Goal: Transaction & Acquisition: Book appointment/travel/reservation

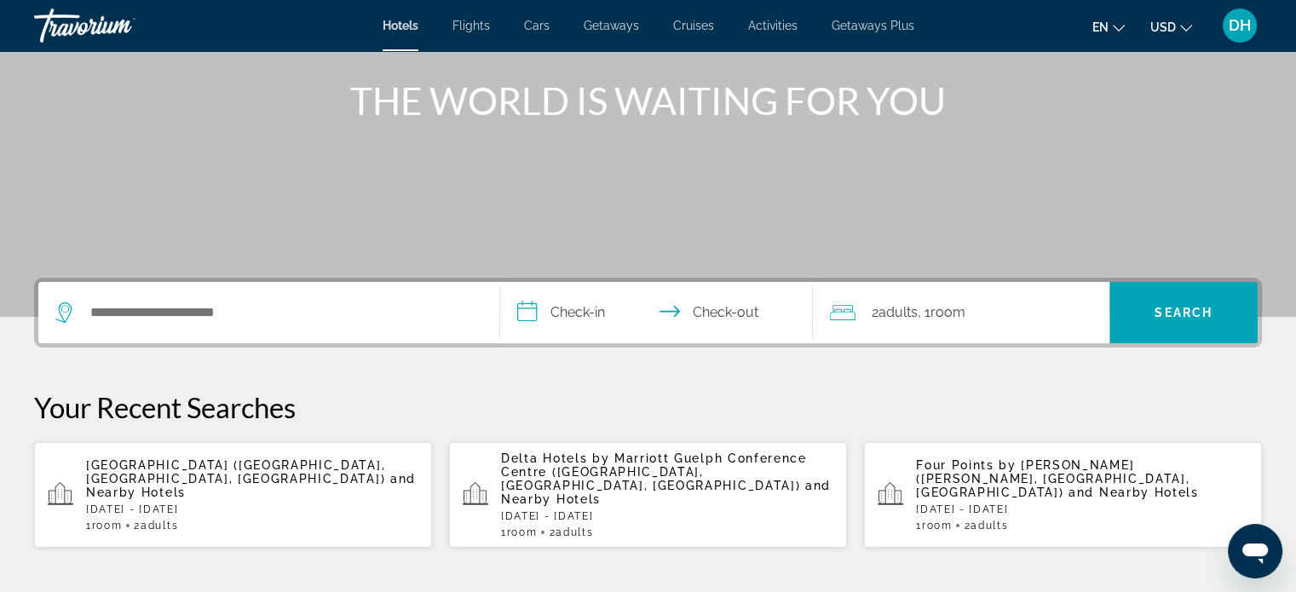
scroll to position [256, 0]
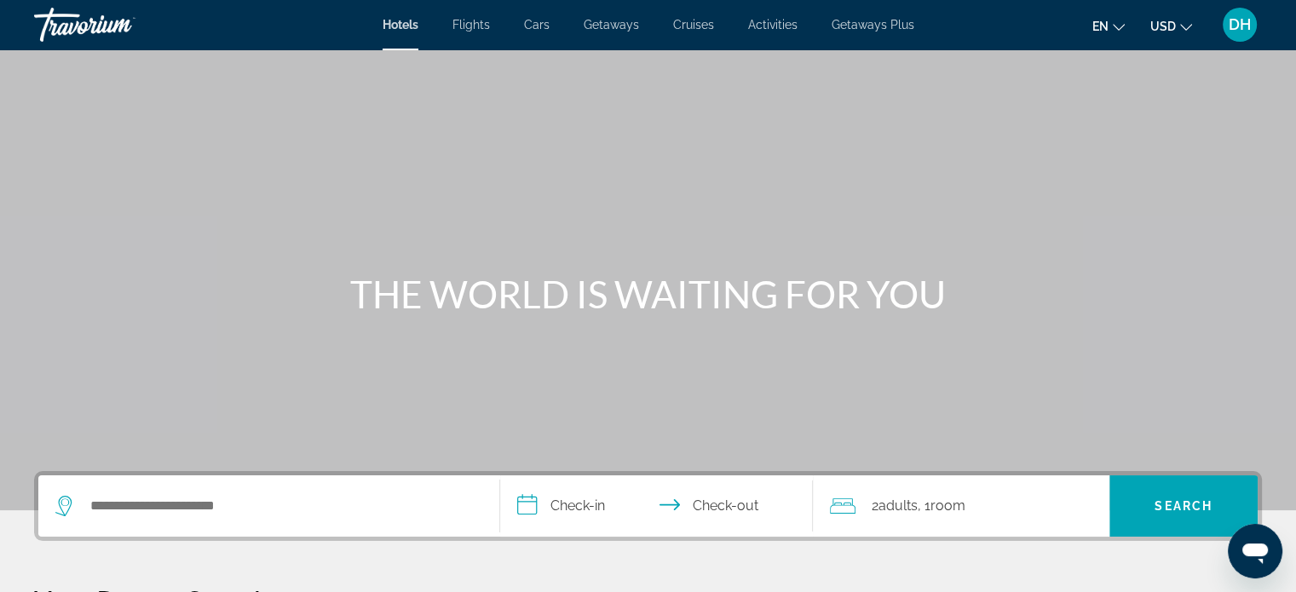
scroll to position [256, 0]
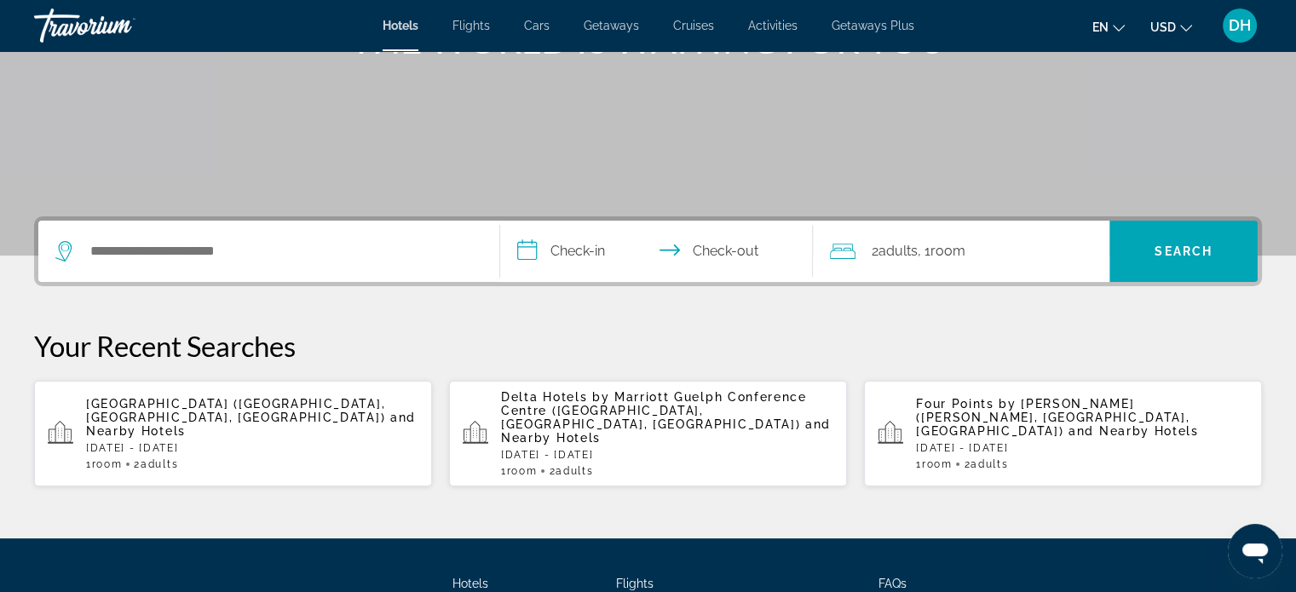
click at [244, 230] on div "Search widget" at bounding box center [268, 251] width 427 height 61
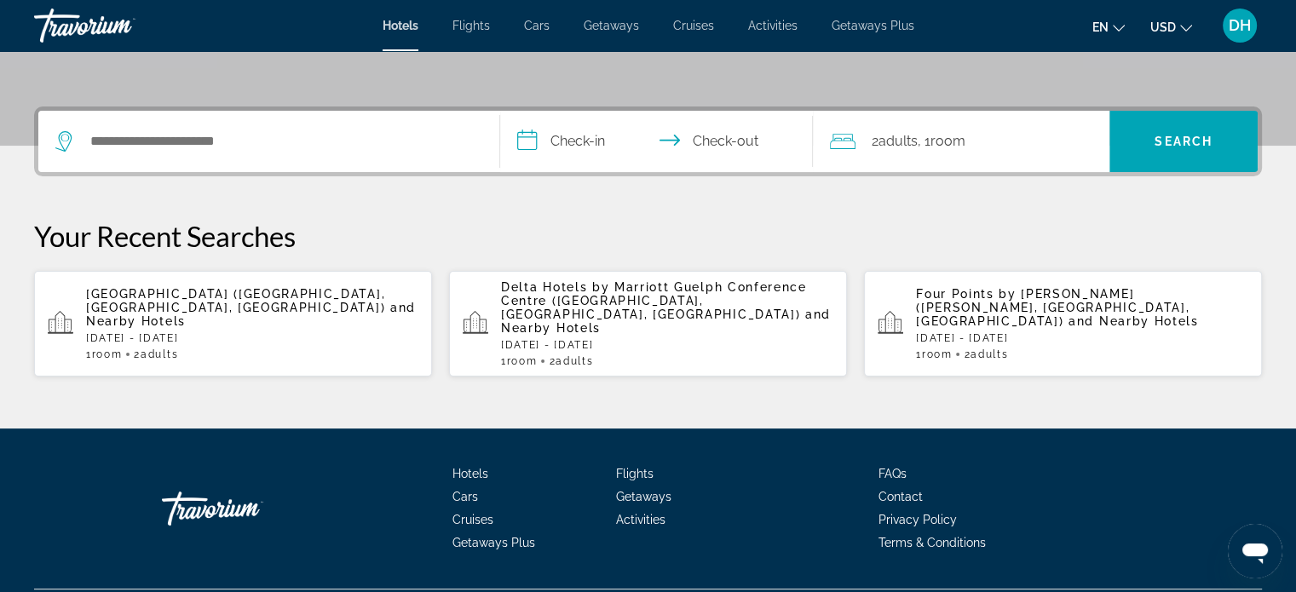
scroll to position [382, 0]
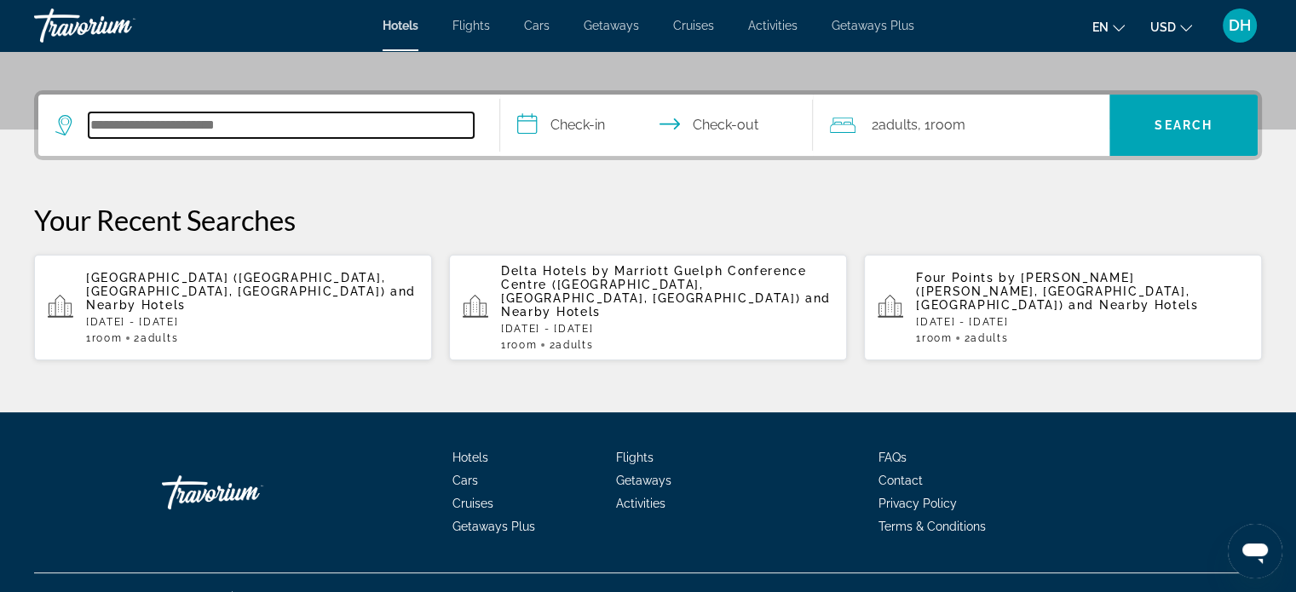
click at [234, 117] on input "Search hotel destination" at bounding box center [281, 126] width 385 height 26
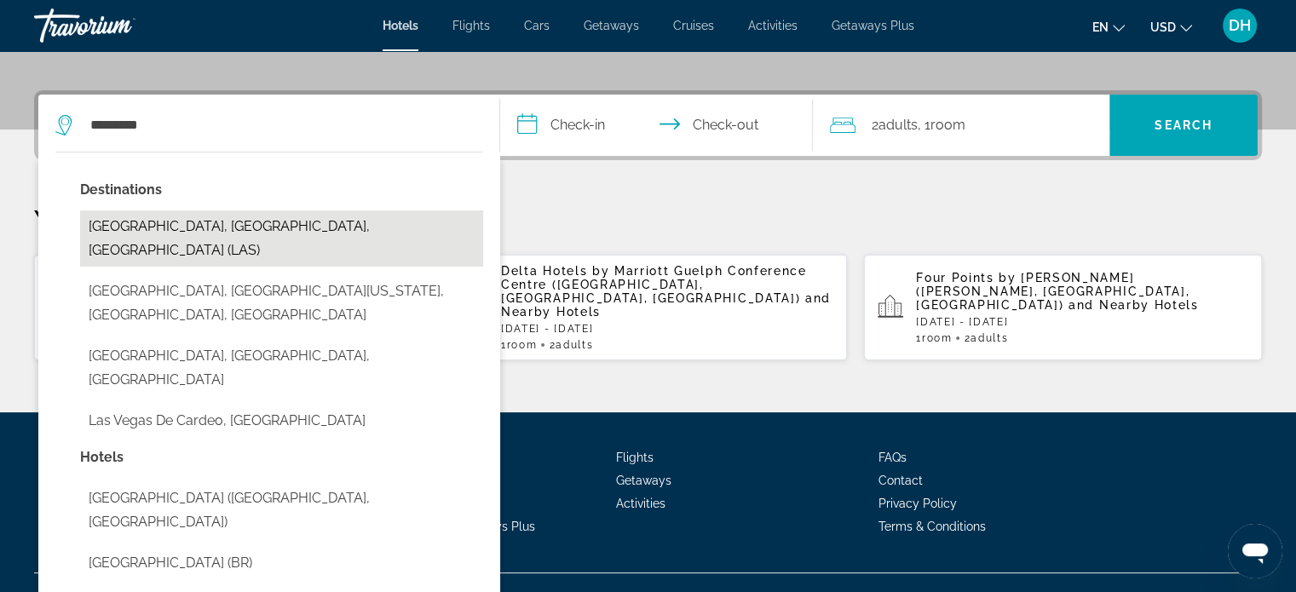
click at [194, 231] on button "[GEOGRAPHIC_DATA], [GEOGRAPHIC_DATA], [GEOGRAPHIC_DATA] (LAS)" at bounding box center [281, 239] width 403 height 56
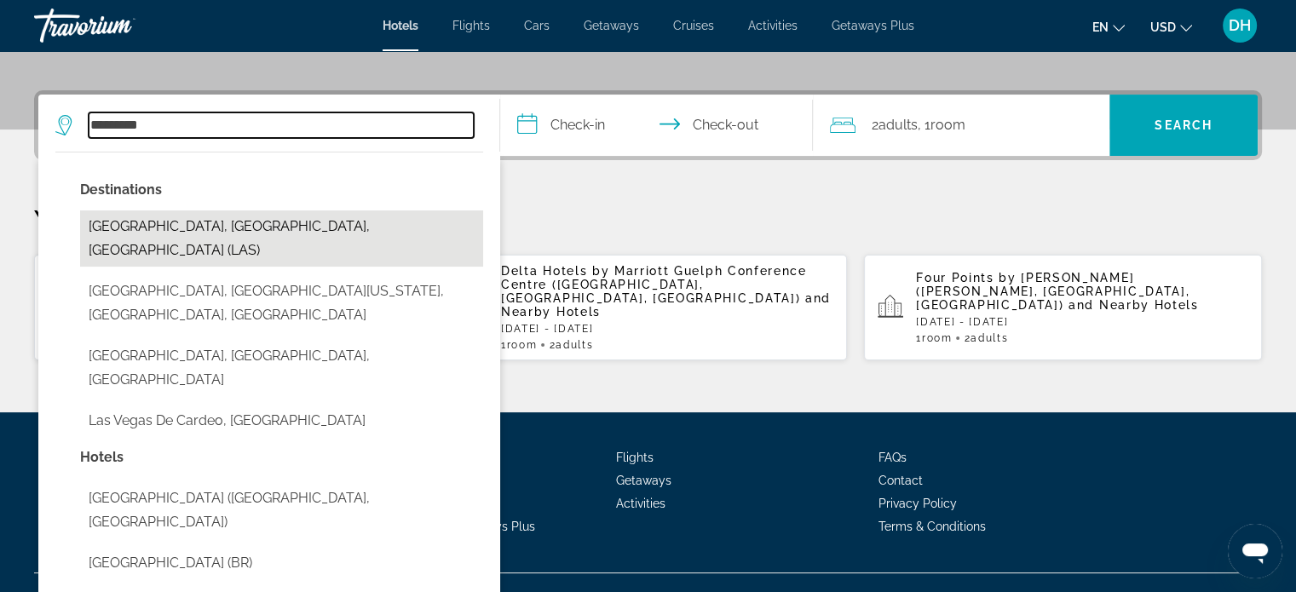
type input "**********"
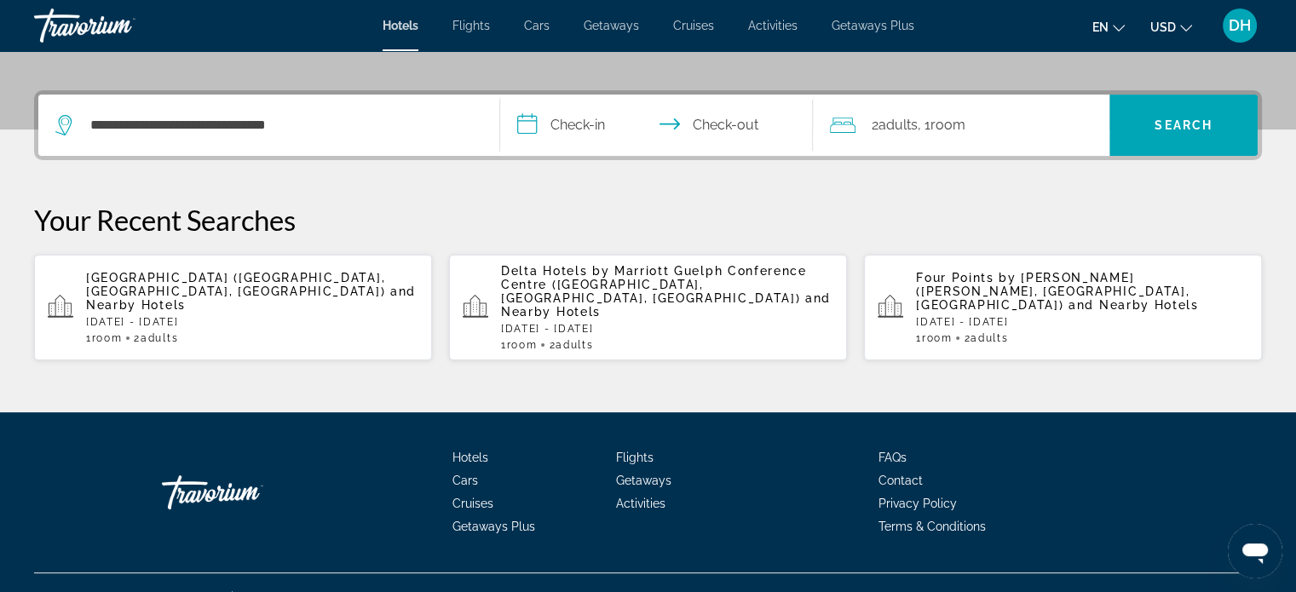
click at [573, 101] on input "**********" at bounding box center [660, 128] width 321 height 66
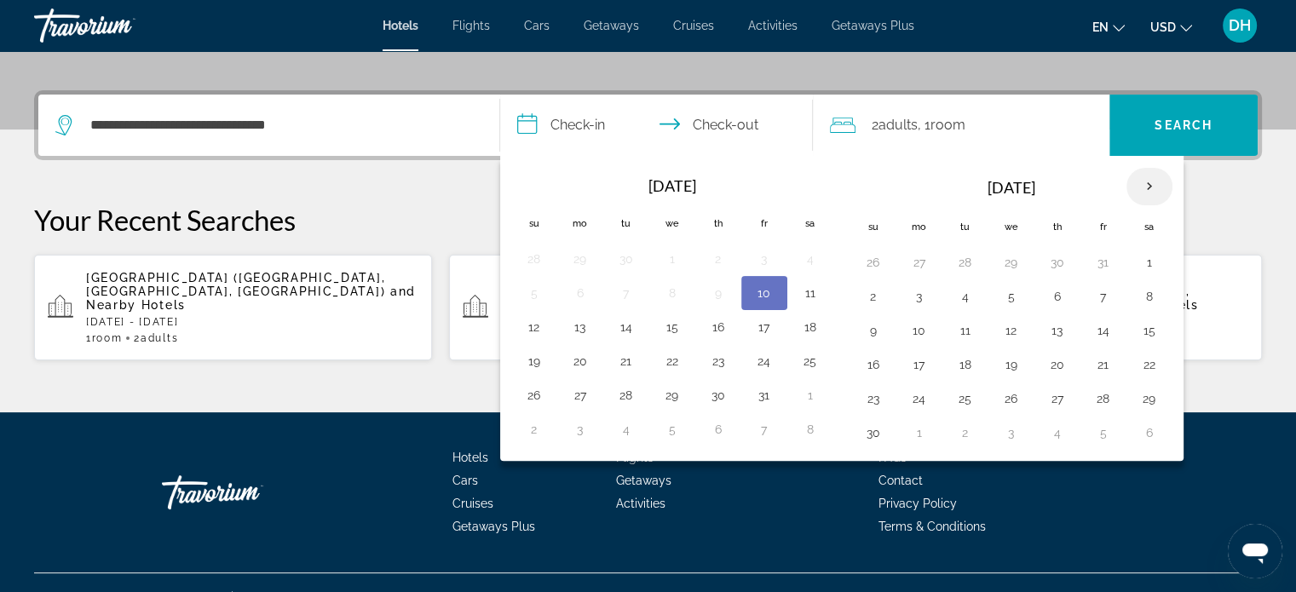
click at [1135, 185] on th "Next month" at bounding box center [1150, 187] width 46 height 38
click at [906, 321] on button "15" at bounding box center [919, 331] width 27 height 24
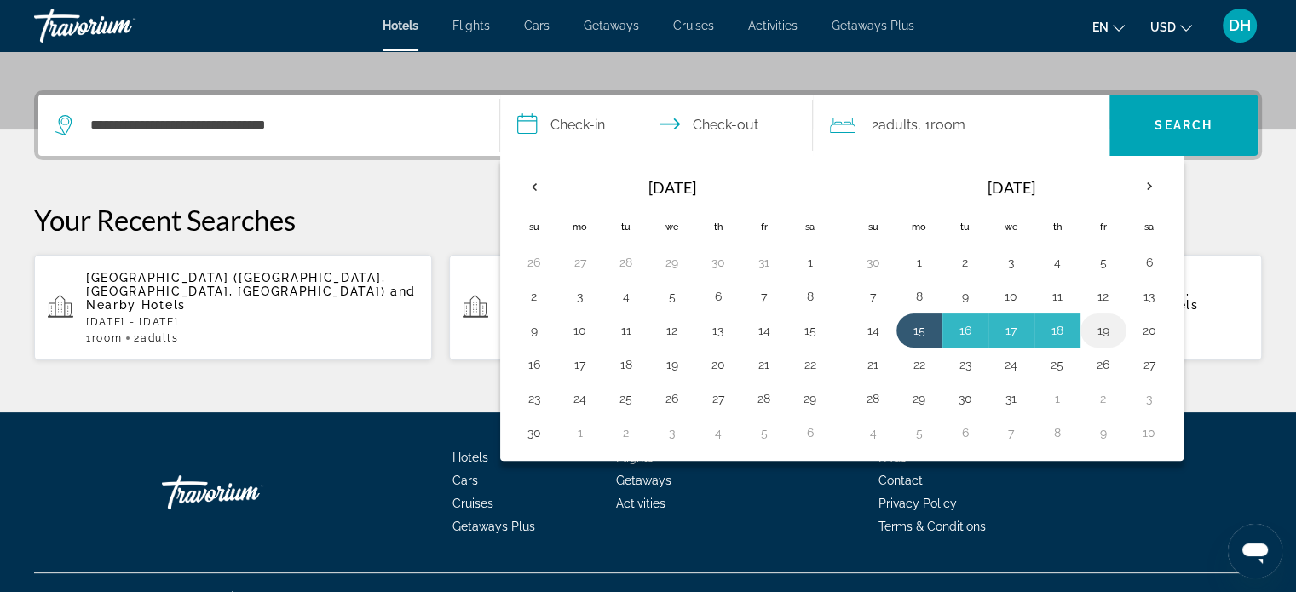
click at [1099, 324] on button "19" at bounding box center [1103, 331] width 27 height 24
type input "**********"
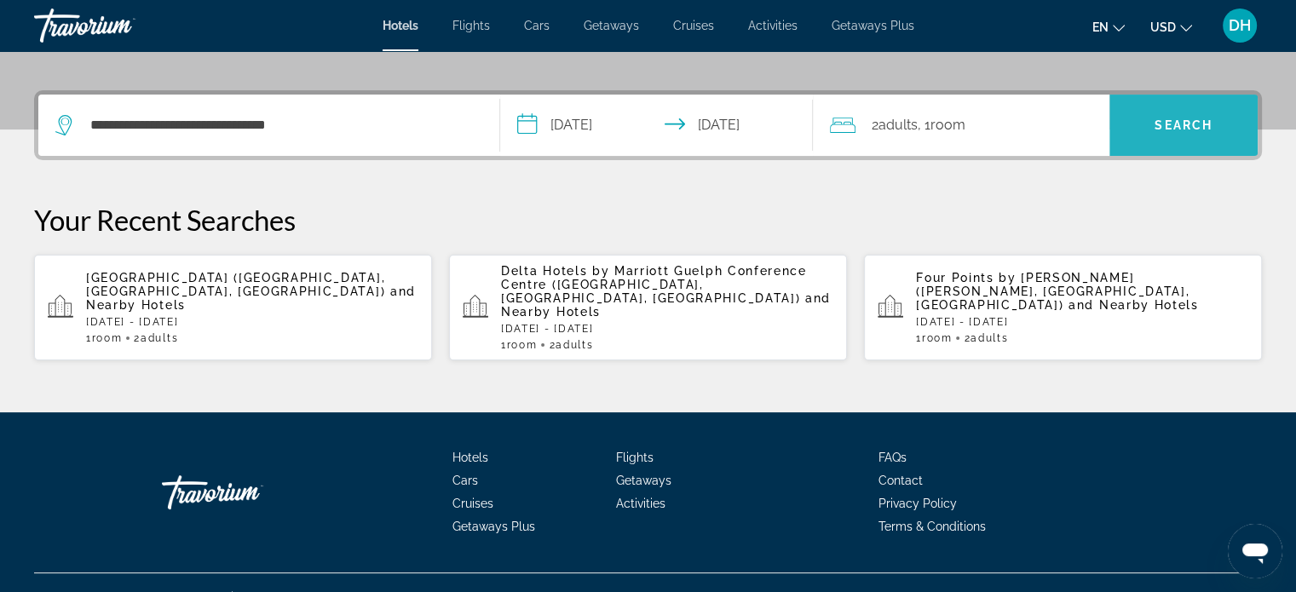
click at [1207, 131] on span "Search" at bounding box center [1184, 125] width 148 height 41
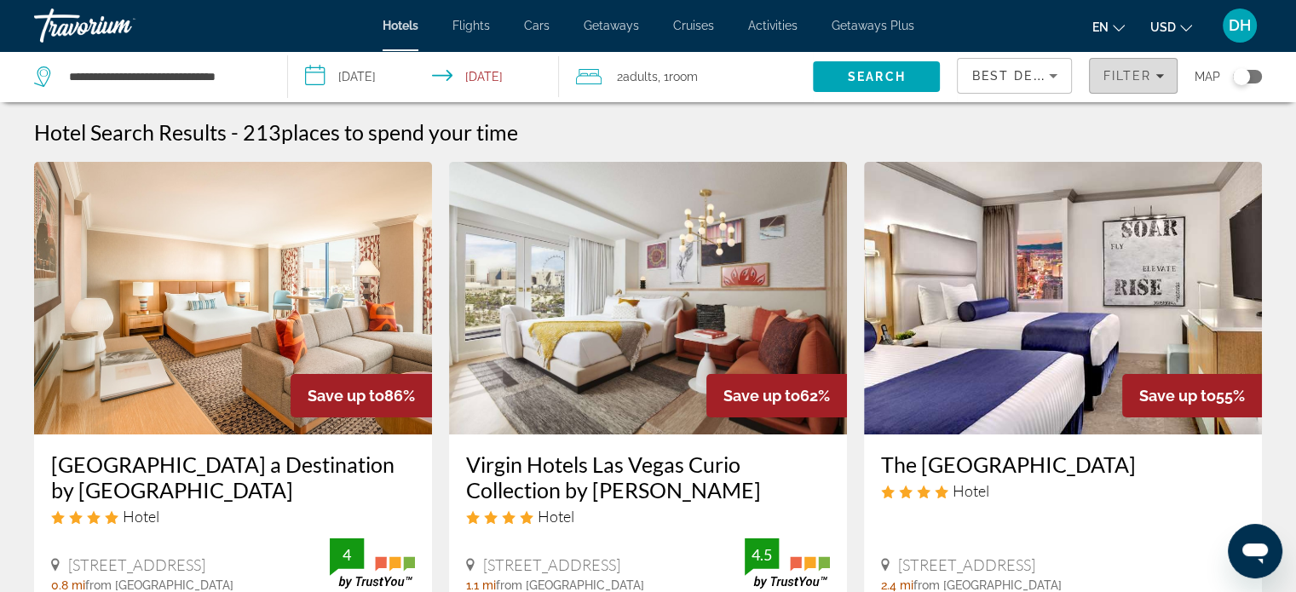
click at [1139, 72] on span "Filter" at bounding box center [1127, 76] width 49 height 14
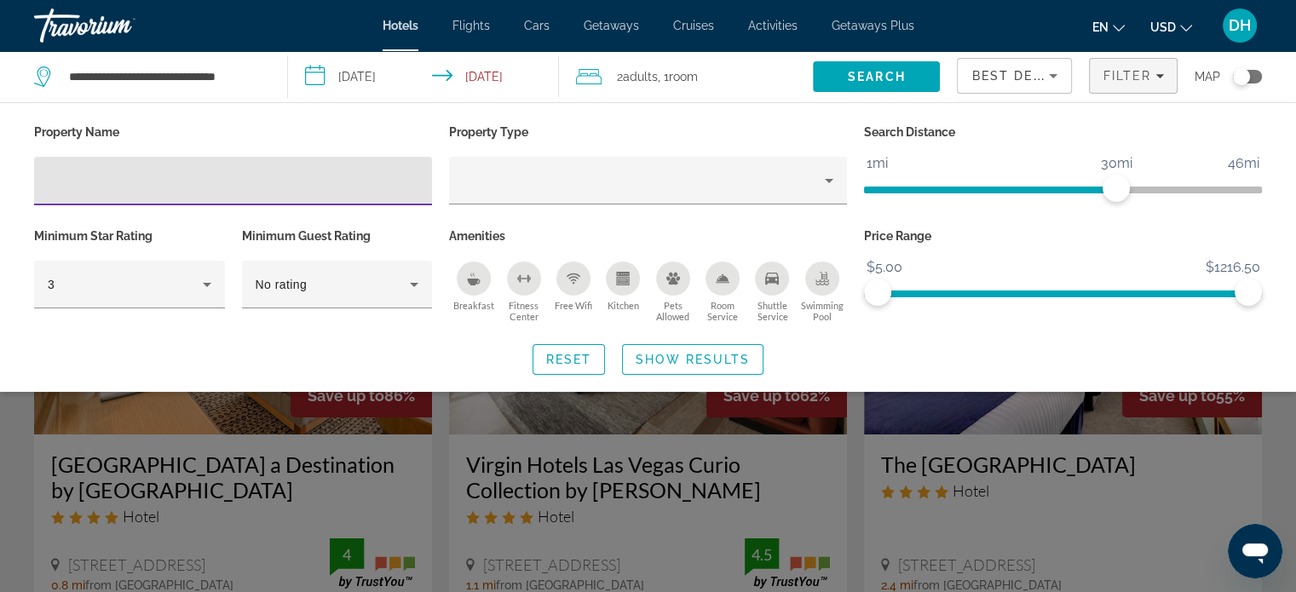
click at [123, 174] on input "Hotel Filters" at bounding box center [233, 181] width 371 height 20
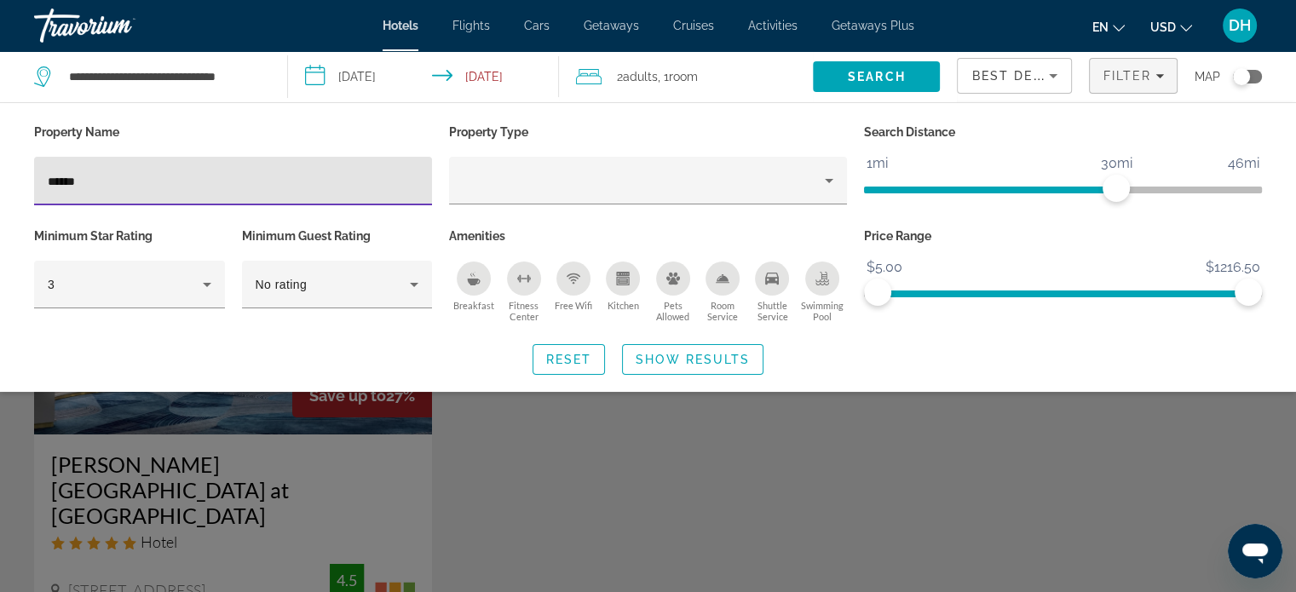
type input "******"
click at [525, 437] on div "Search widget" at bounding box center [648, 424] width 1296 height 337
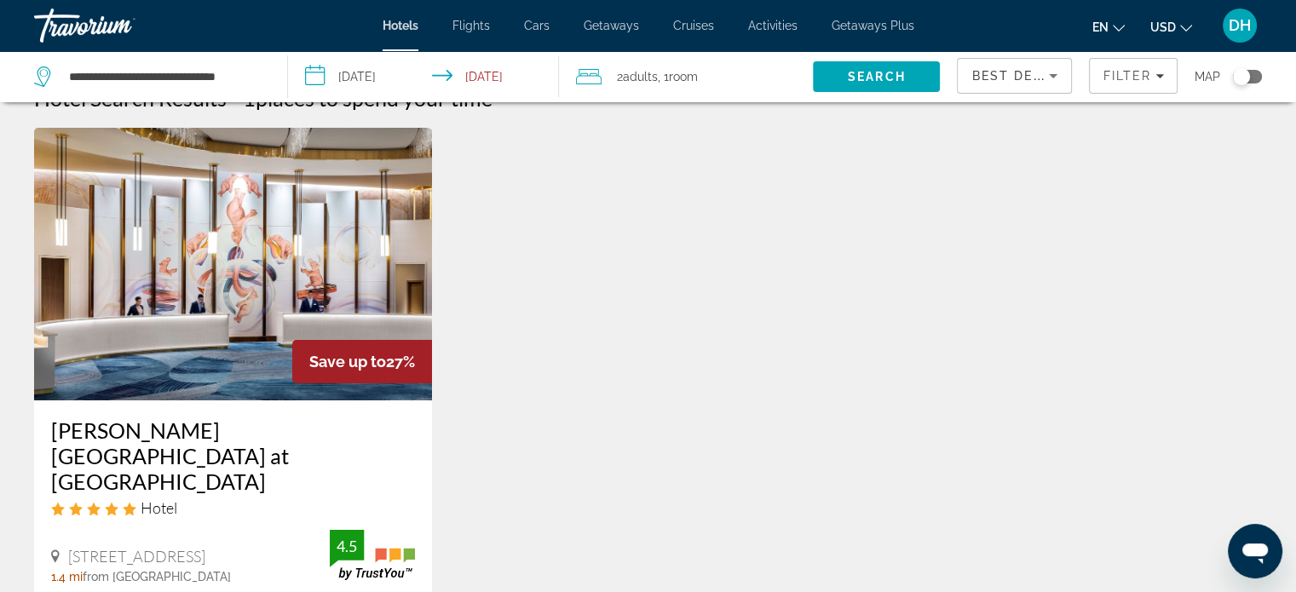
scroll to position [256, 0]
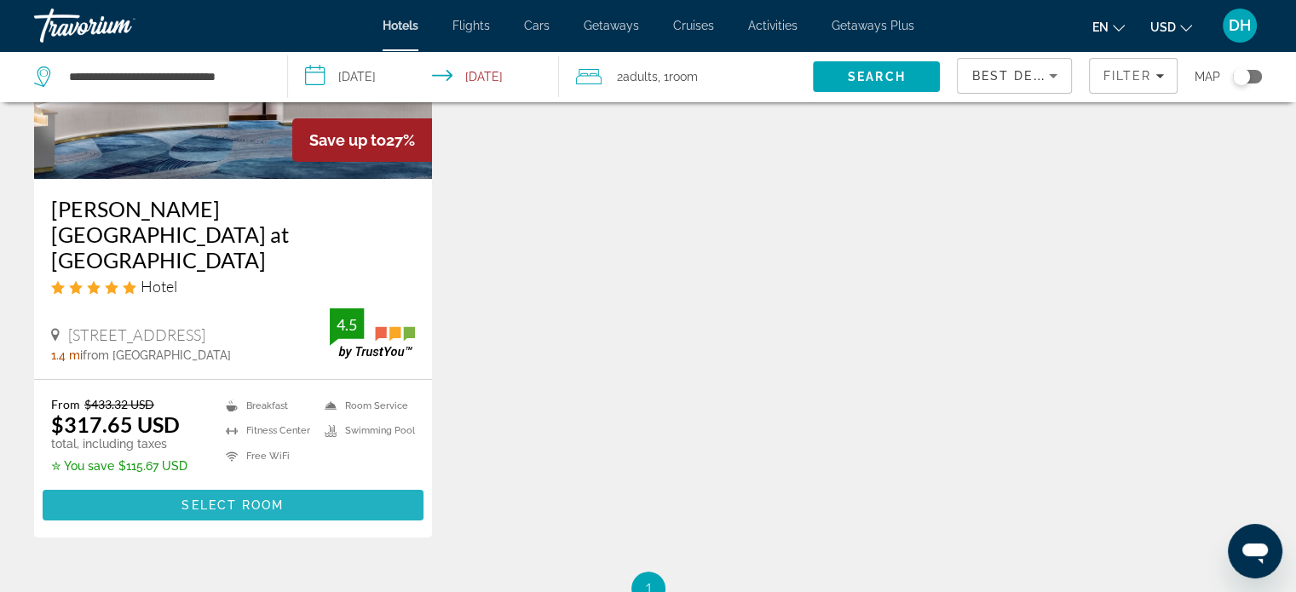
click at [160, 485] on span "Main content" at bounding box center [233, 505] width 381 height 41
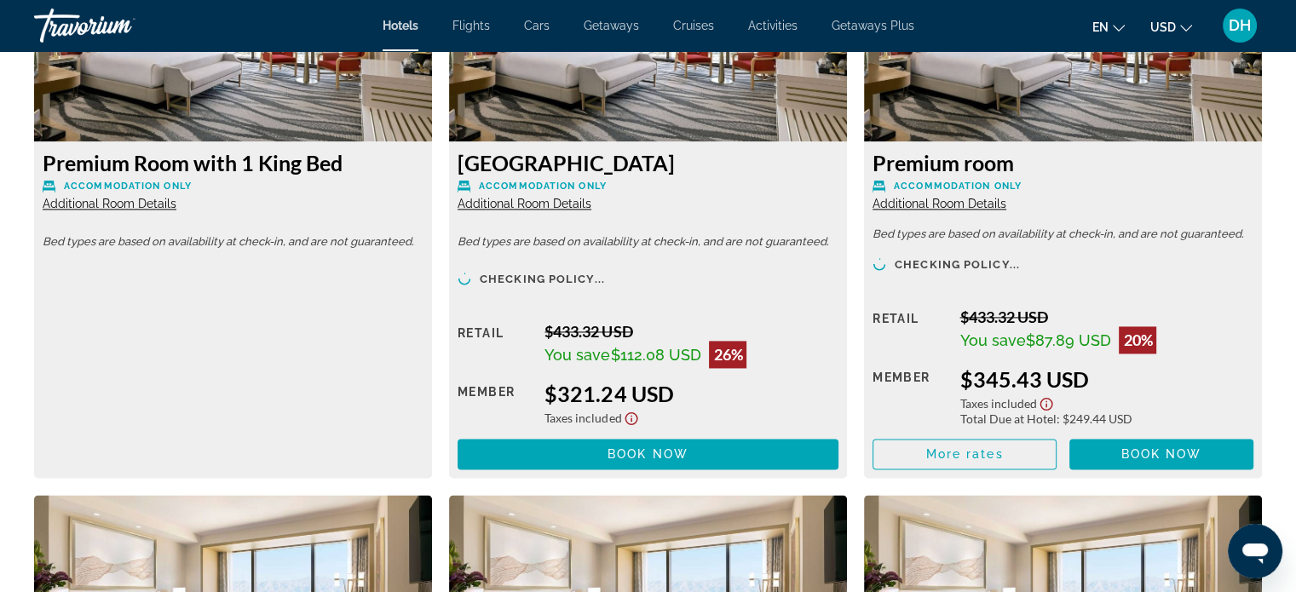
scroll to position [2448, 0]
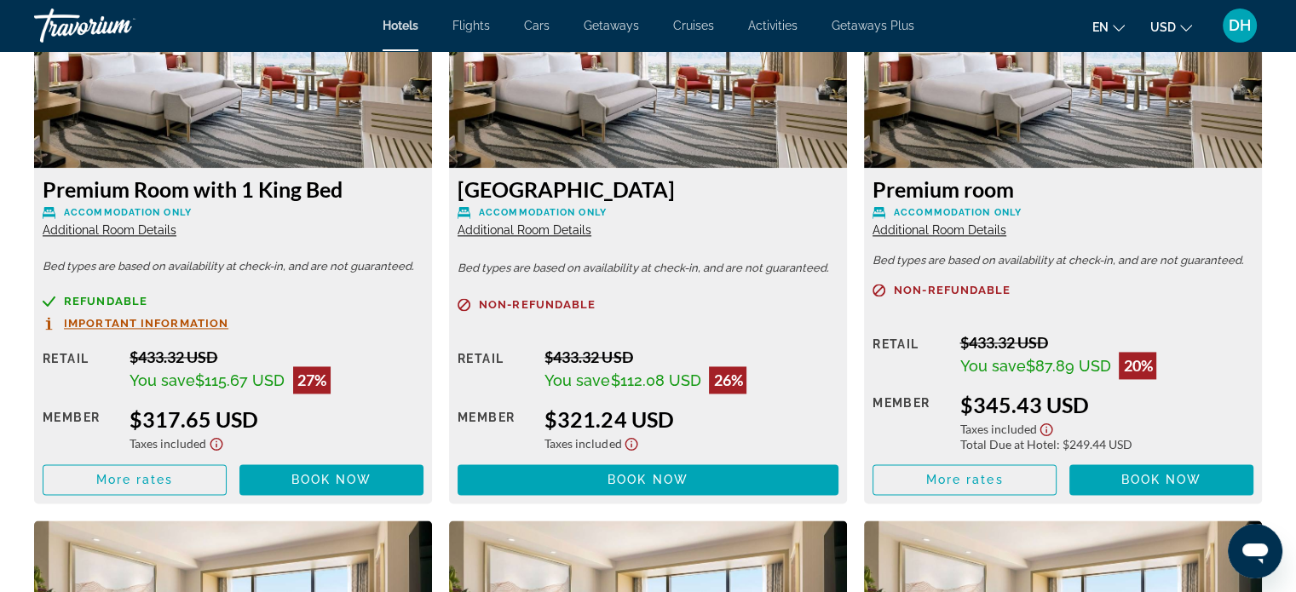
click at [1245, 20] on span "DH" at bounding box center [1240, 25] width 22 height 17
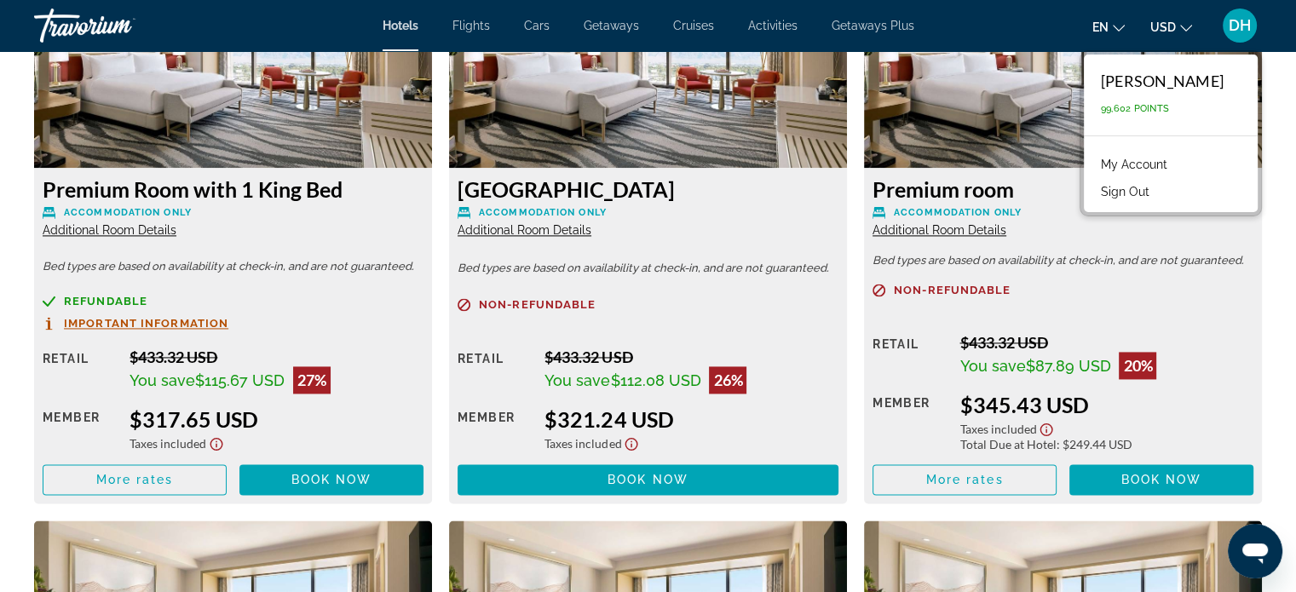
click at [286, 224] on div "Premium Room with 1 King Bed Accommodation Only Additional Room Details" at bounding box center [233, 206] width 381 height 61
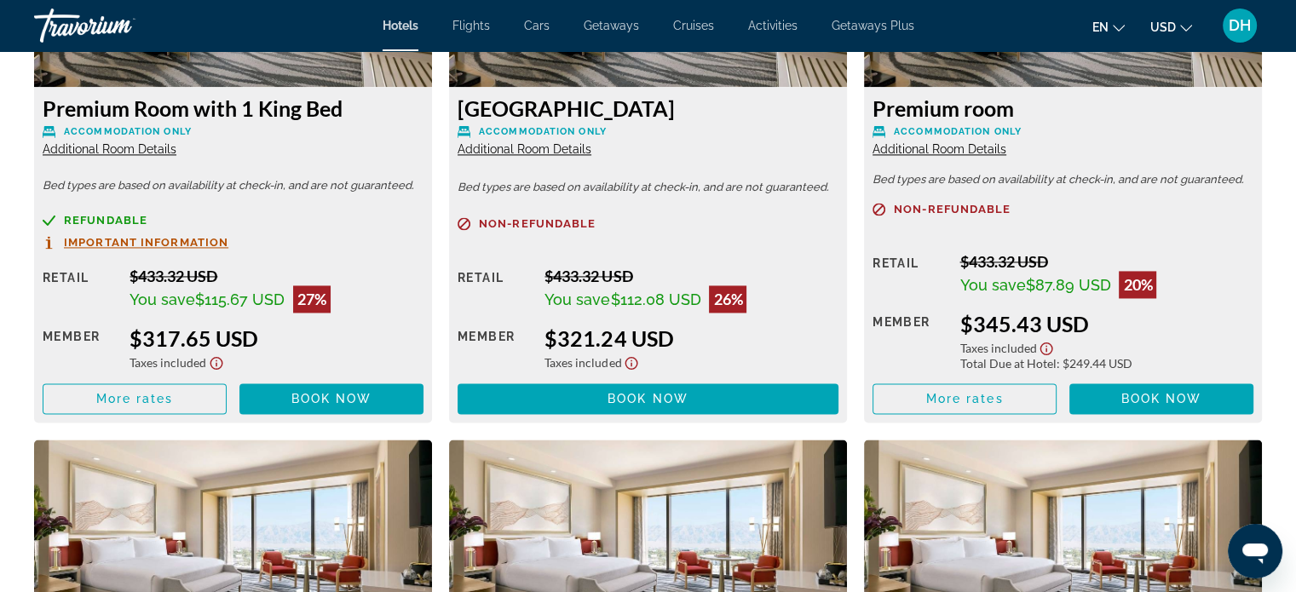
scroll to position [2619, 0]
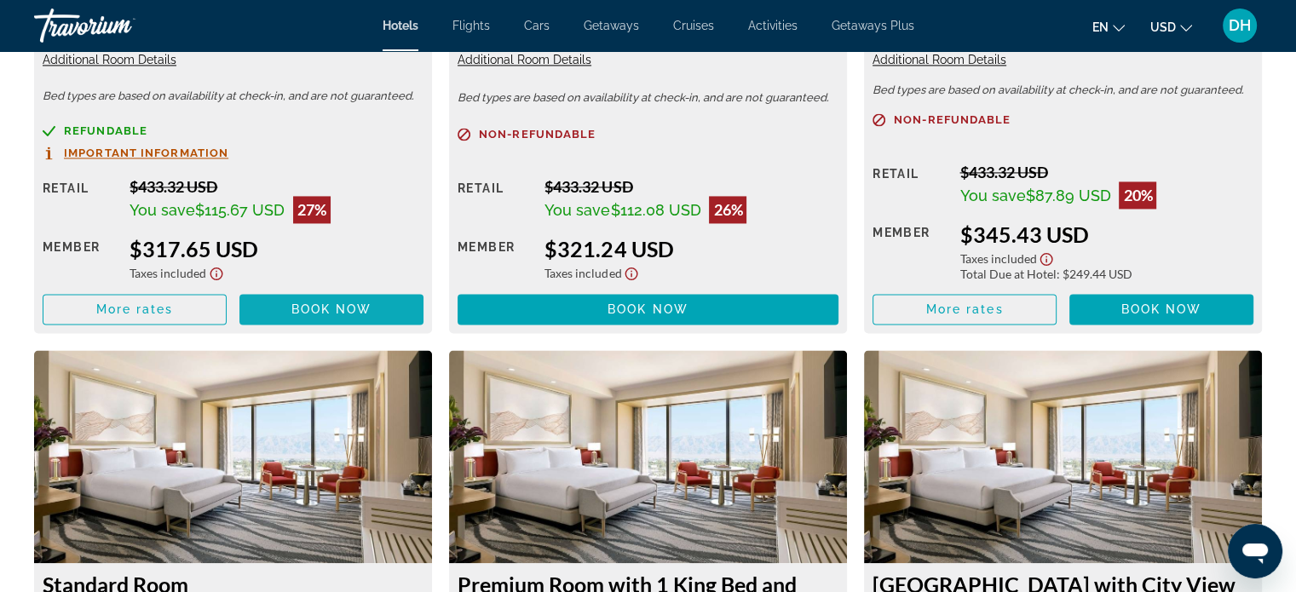
click at [337, 313] on span "Book now" at bounding box center [332, 310] width 81 height 14
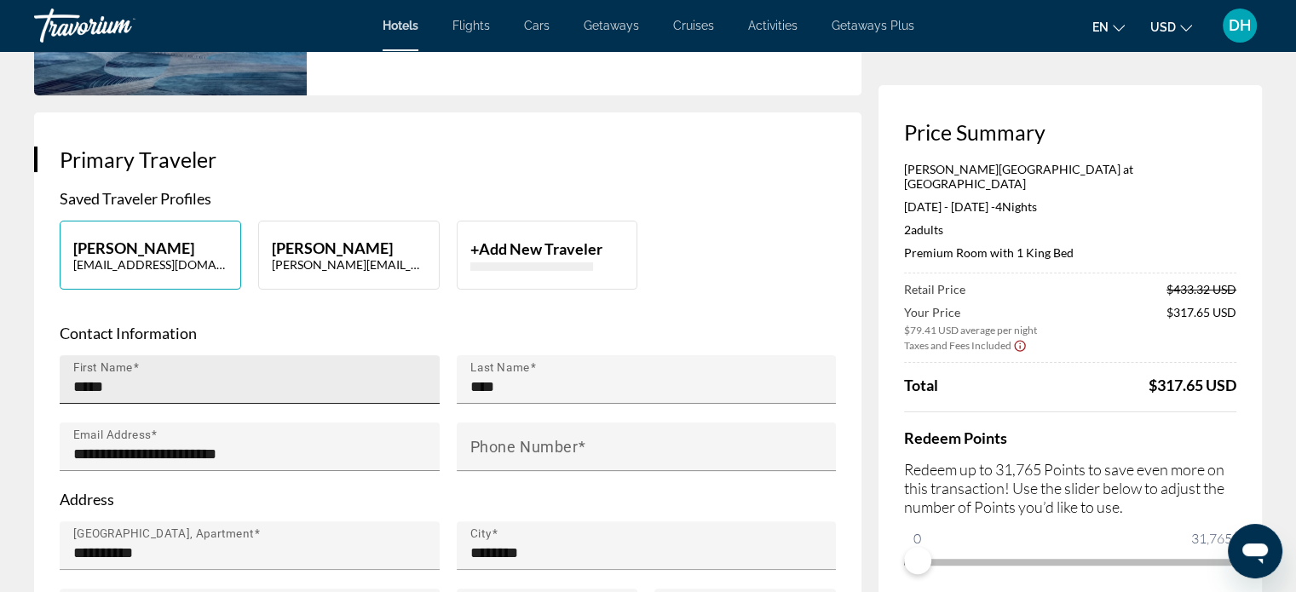
scroll to position [341, 0]
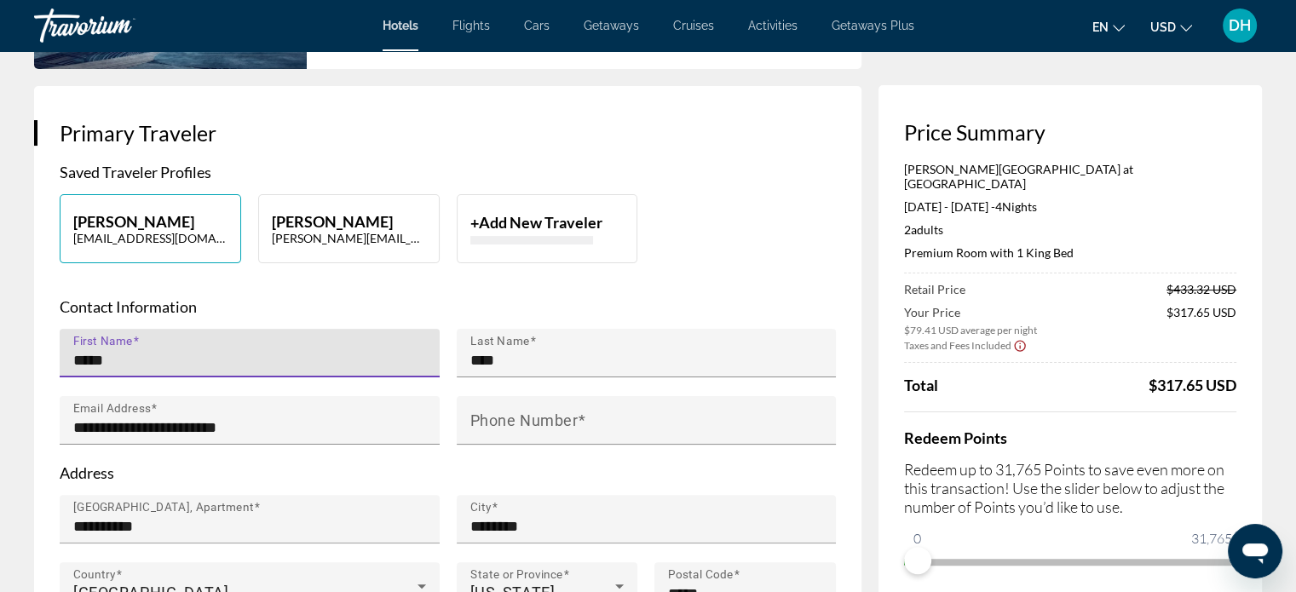
drag, startPoint x: 155, startPoint y: 323, endPoint x: 78, endPoint y: 319, distance: 76.8
click at [78, 350] on input "*****" at bounding box center [254, 360] width 363 height 20
type input "*****"
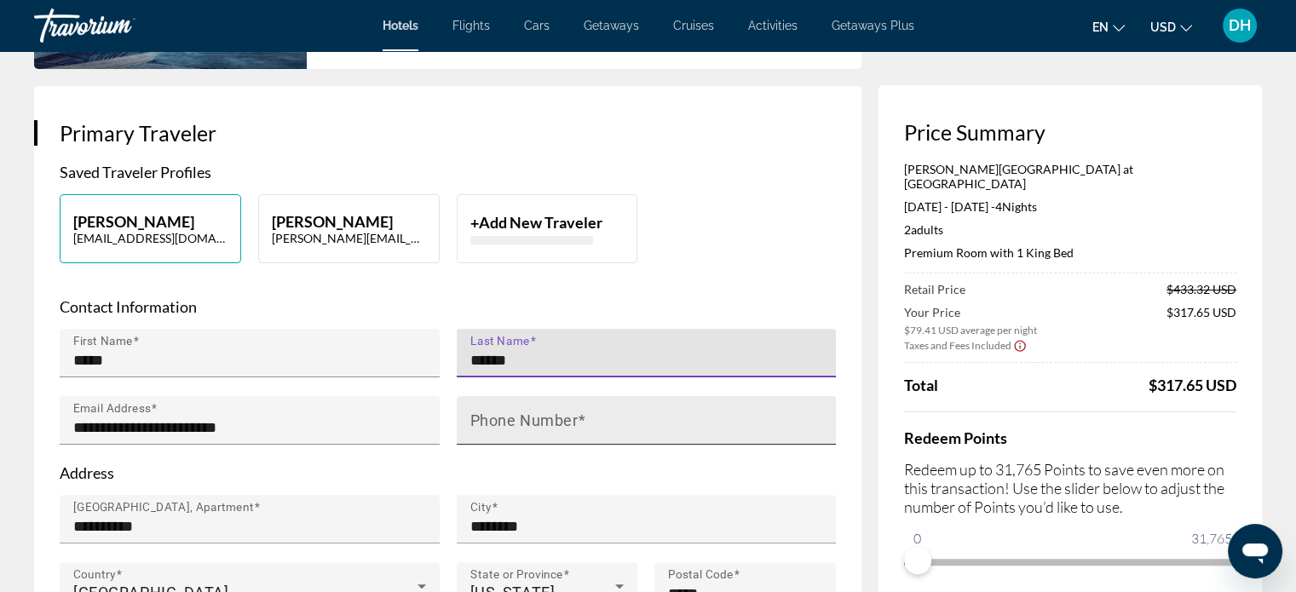
type input "******"
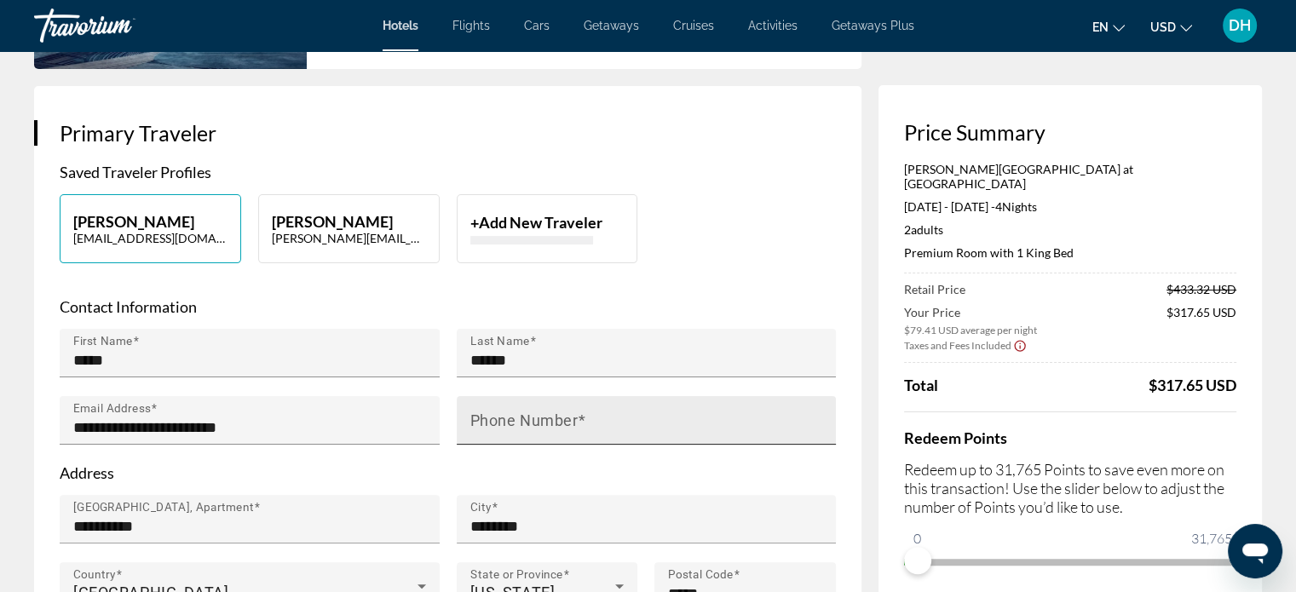
click at [583, 412] on span "Main content" at bounding box center [582, 421] width 9 height 18
click at [583, 418] on input "Phone Number" at bounding box center [652, 428] width 363 height 20
type input "**********"
click at [759, 200] on div "[PERSON_NAME] [EMAIL_ADDRESS][DOMAIN_NAME] [PERSON_NAME] [PERSON_NAME][EMAIL_AD…" at bounding box center [448, 237] width 794 height 86
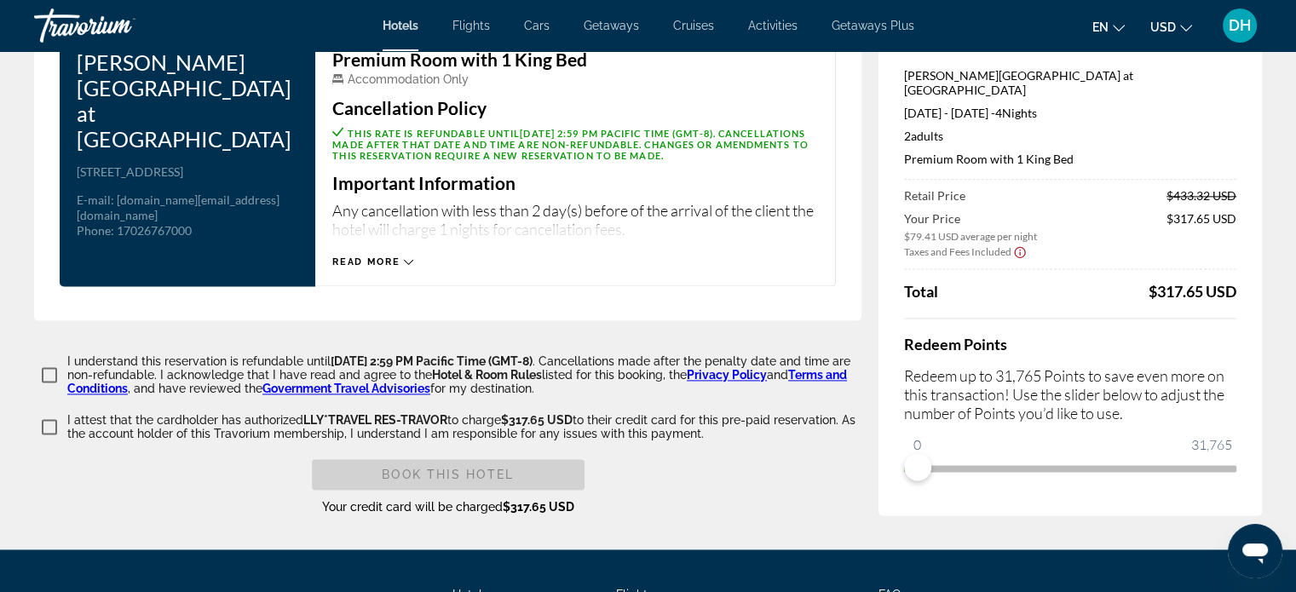
scroll to position [2216, 0]
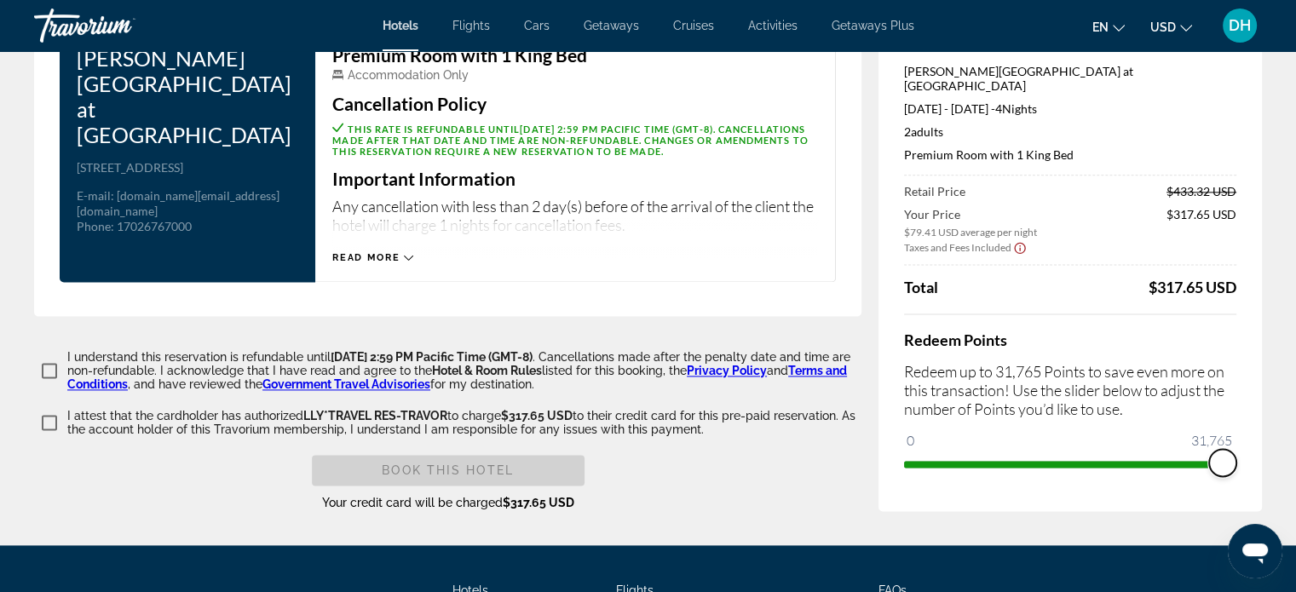
drag, startPoint x: 920, startPoint y: 428, endPoint x: 1284, endPoint y: 427, distance: 364.0
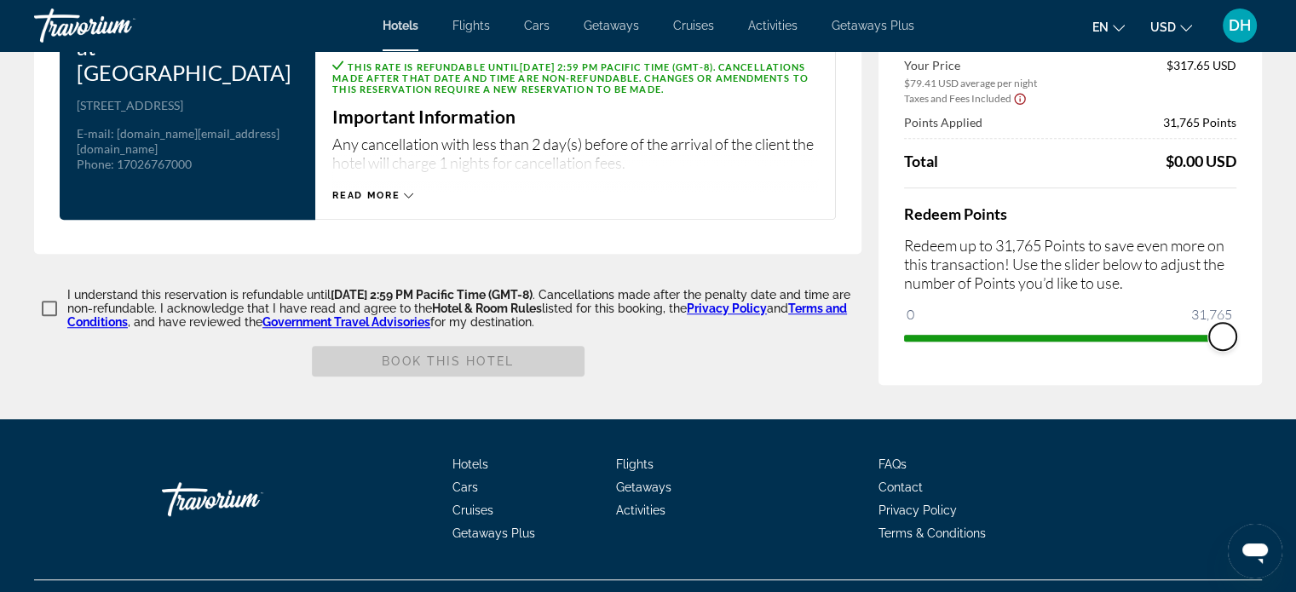
scroll to position [1190, 0]
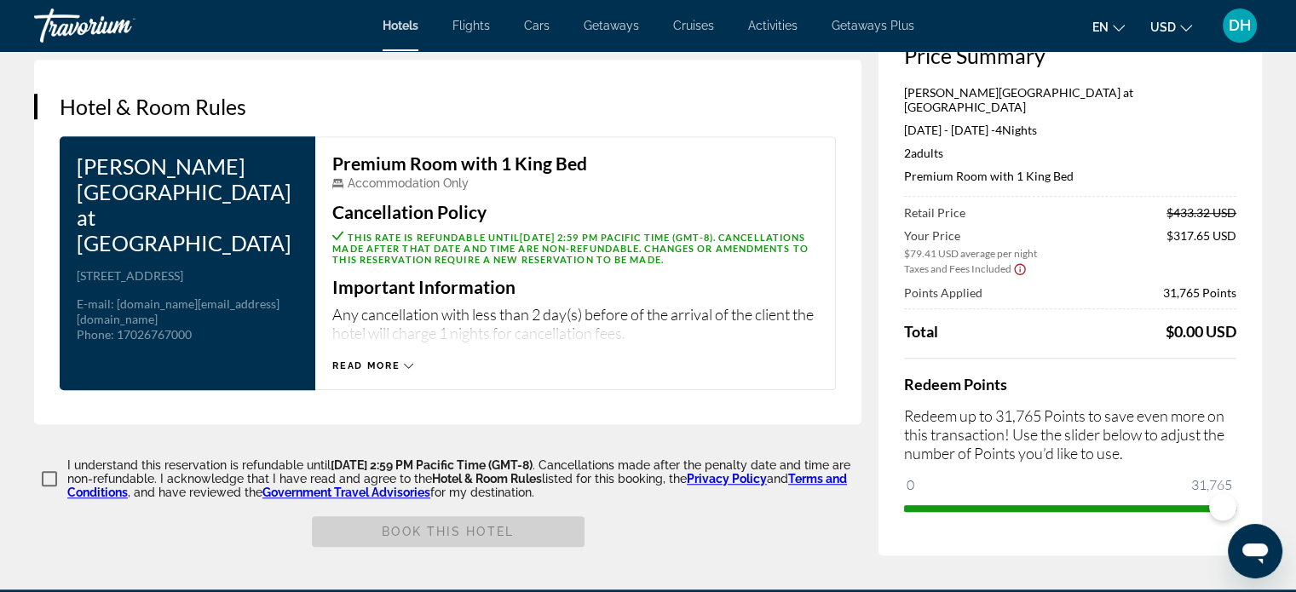
click at [1238, 36] on div "DH" at bounding box center [1240, 26] width 34 height 34
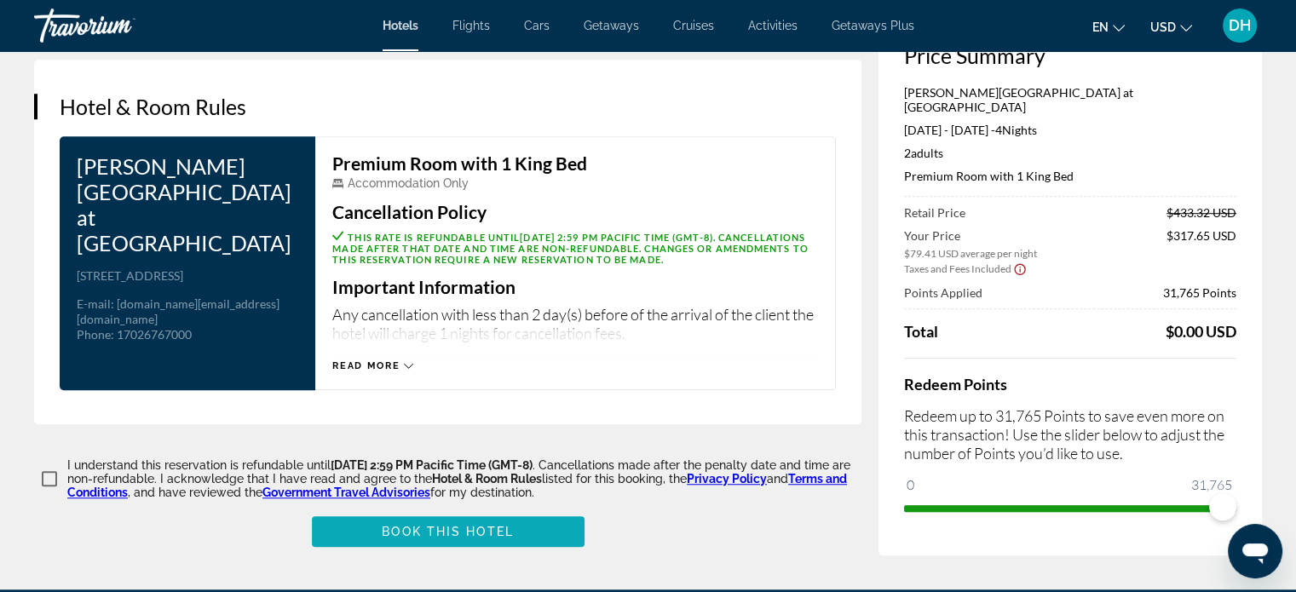
click at [469, 511] on span "Main content" at bounding box center [448, 531] width 273 height 41
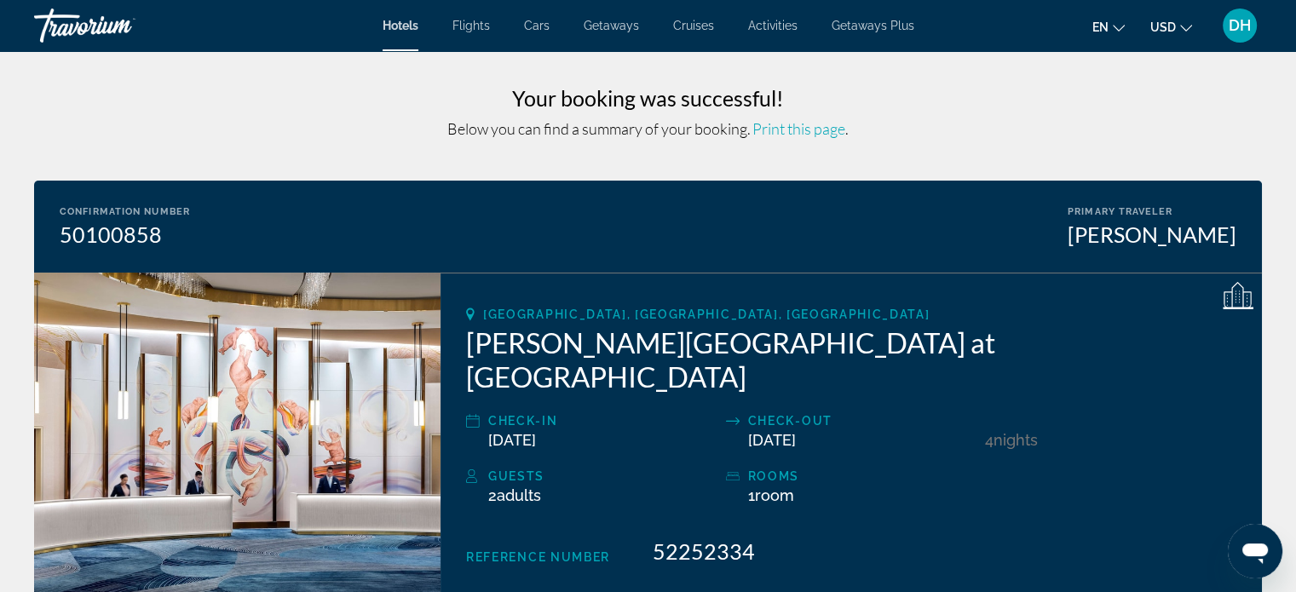
click at [1243, 20] on span "DH" at bounding box center [1240, 25] width 22 height 17
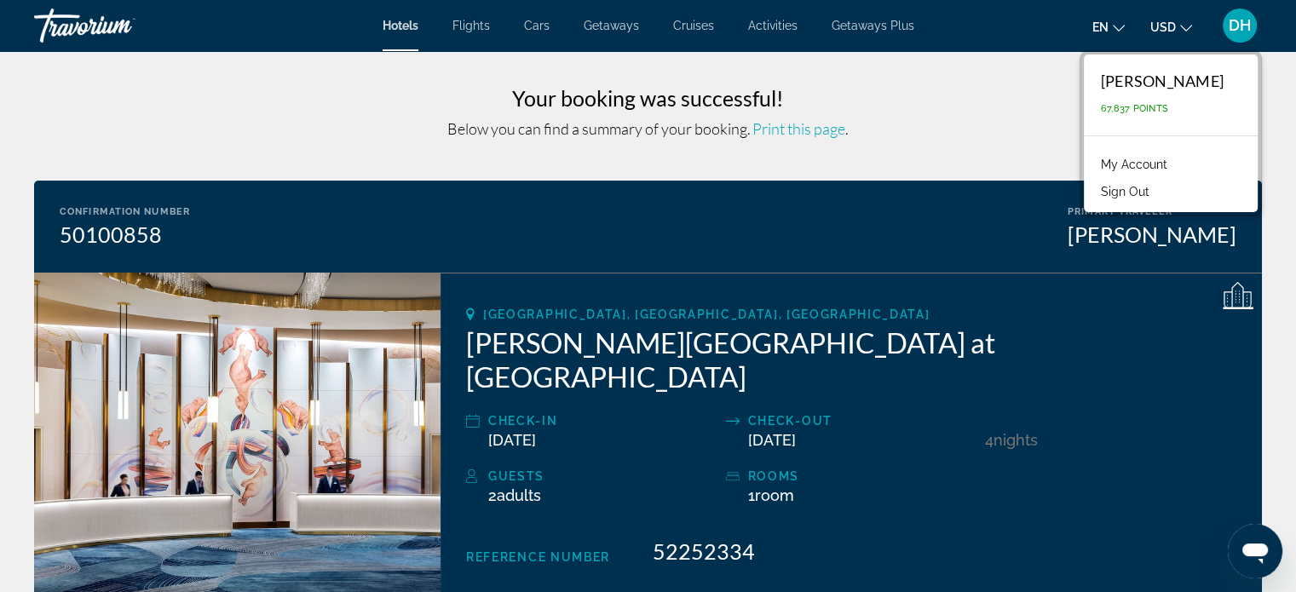
click at [909, 256] on div "Confirmation Number 50100858 Primary Traveler [PERSON_NAME]" at bounding box center [648, 227] width 1228 height 92
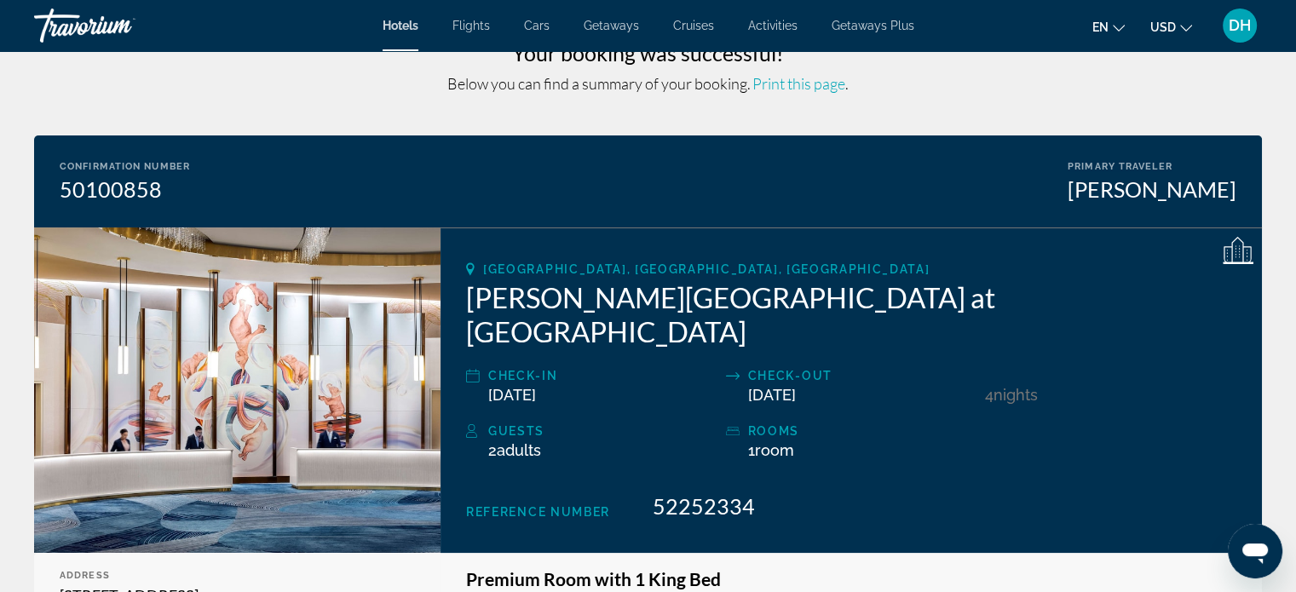
scroll to position [85, 0]
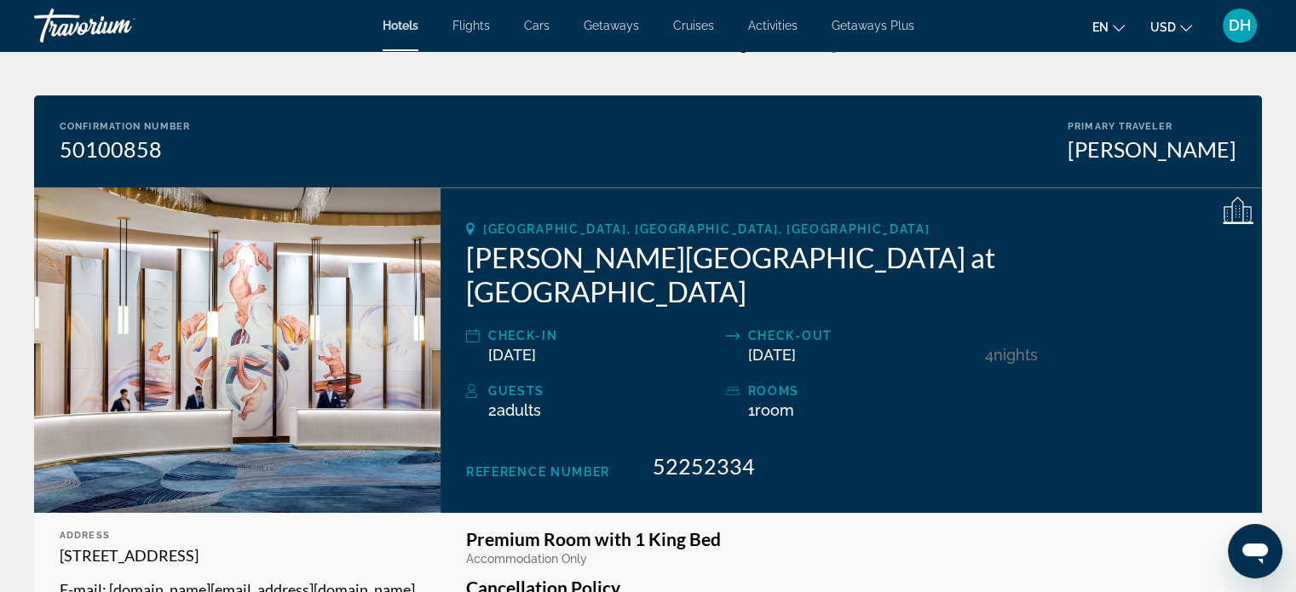
click at [1250, 34] on div "DH" at bounding box center [1240, 26] width 34 height 34
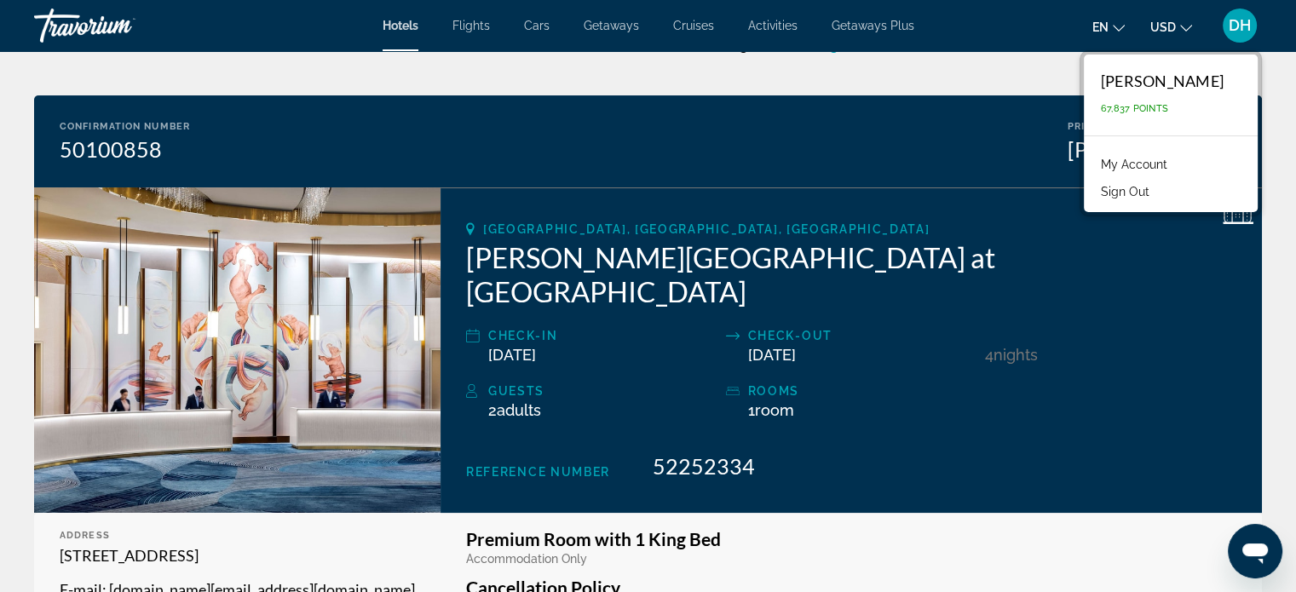
click at [873, 193] on div "[GEOGRAPHIC_DATA], [GEOGRAPHIC_DATA], [GEOGRAPHIC_DATA] [PERSON_NAME][GEOGRAPHI…" at bounding box center [852, 351] width 822 height 326
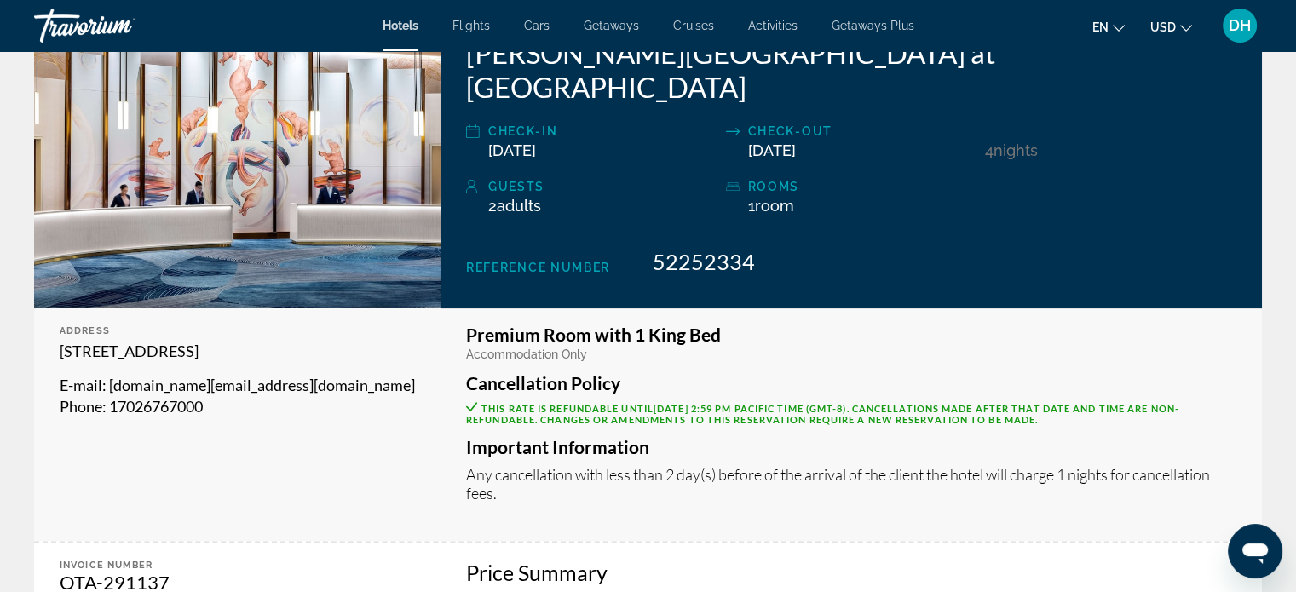
scroll to position [0, 0]
